Goal: Transaction & Acquisition: Purchase product/service

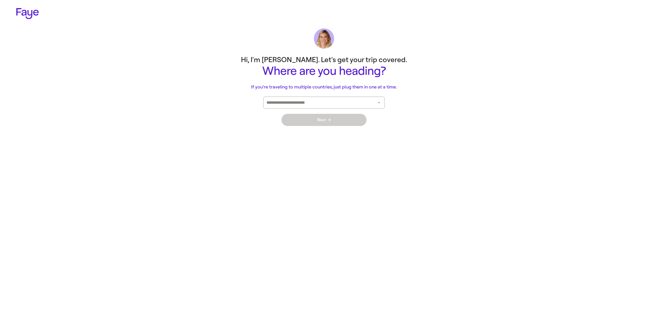
click at [343, 103] on input at bounding box center [317, 103] width 101 height 12
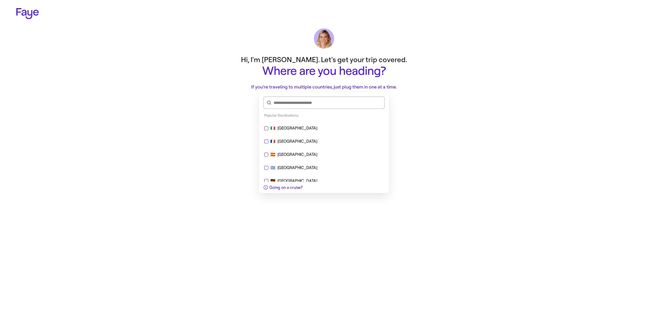
click at [333, 156] on div "🇪🇸 [GEOGRAPHIC_DATA]" at bounding box center [324, 154] width 120 height 6
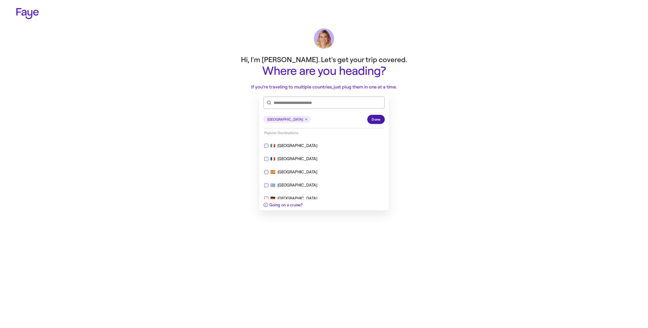
click at [377, 118] on span "Done" at bounding box center [376, 119] width 9 height 5
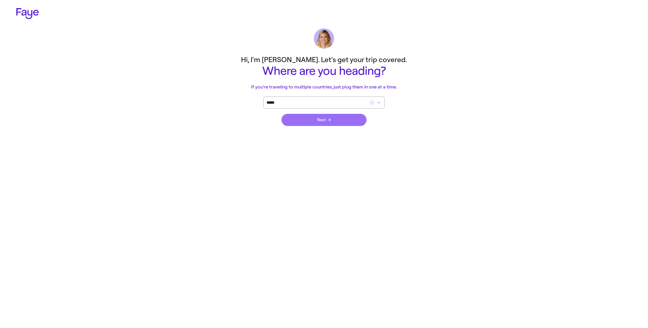
click at [333, 119] on button "Next" at bounding box center [324, 120] width 85 height 12
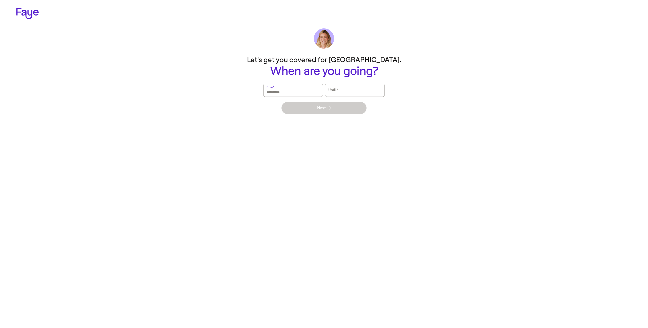
click at [307, 94] on input "From   *" at bounding box center [293, 90] width 53 height 12
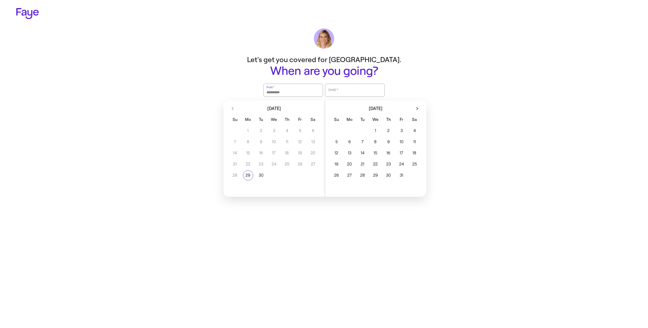
click at [337, 129] on span at bounding box center [336, 131] width 13 height 10
click at [340, 145] on button "5" at bounding box center [336, 142] width 13 height 10
drag, startPoint x: 338, startPoint y: 156, endPoint x: 338, endPoint y: 147, distance: 8.9
click at [338, 156] on button "12" at bounding box center [336, 153] width 13 height 10
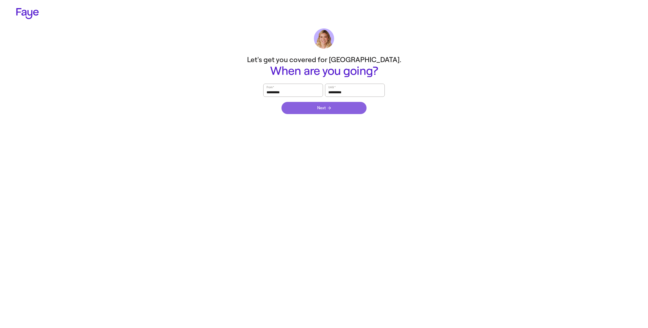
click at [330, 111] on button "Next" at bounding box center [324, 108] width 85 height 12
